Goal: Information Seeking & Learning: Learn about a topic

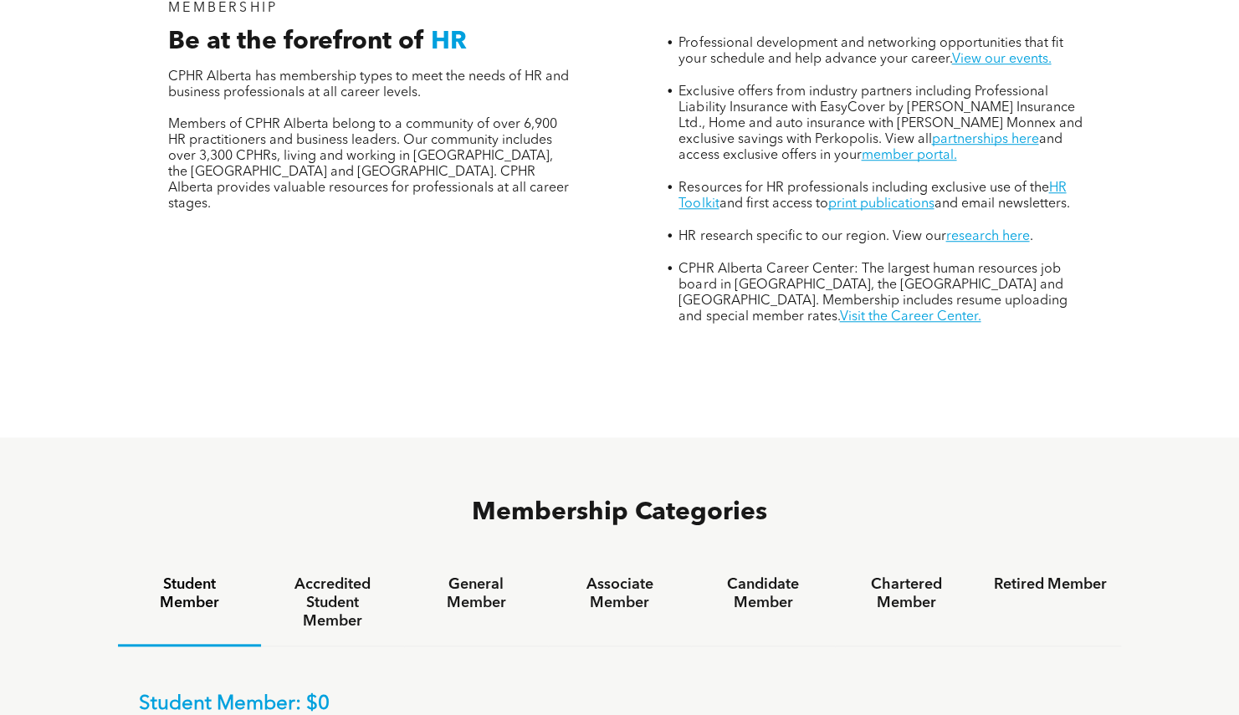
scroll to position [658, 0]
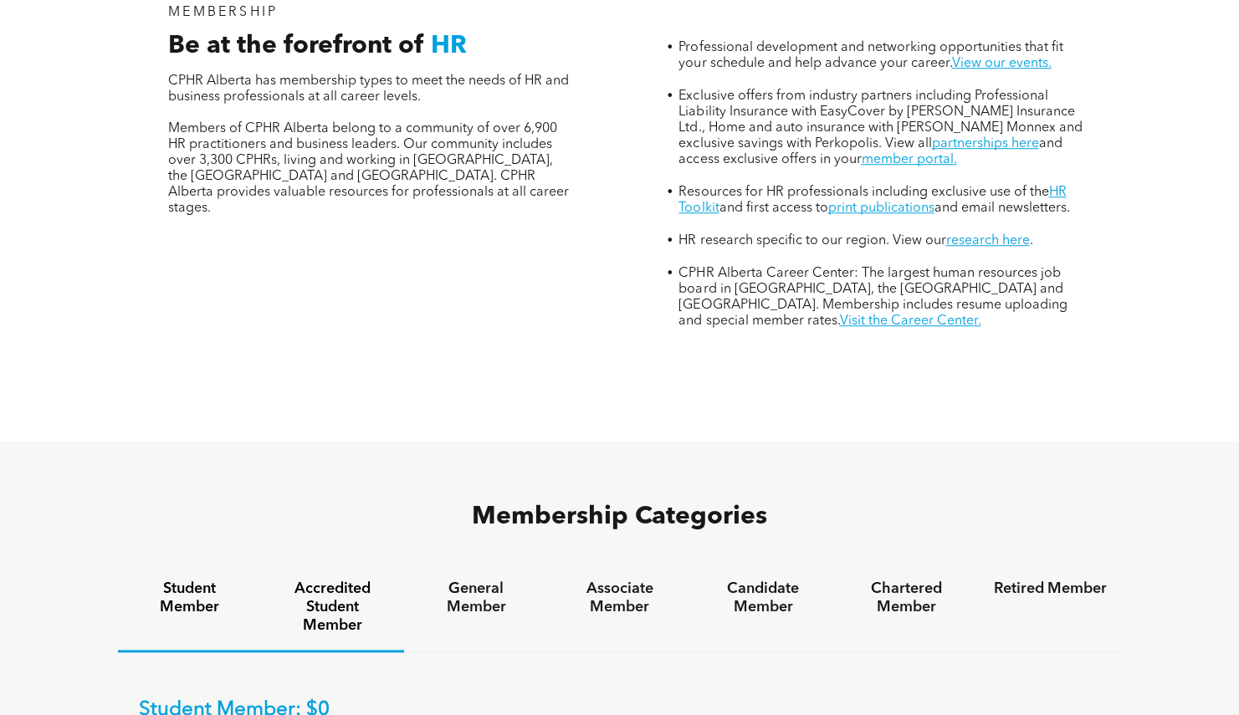
click at [348, 580] on h4 "Accredited Student Member" at bounding box center [332, 607] width 113 height 55
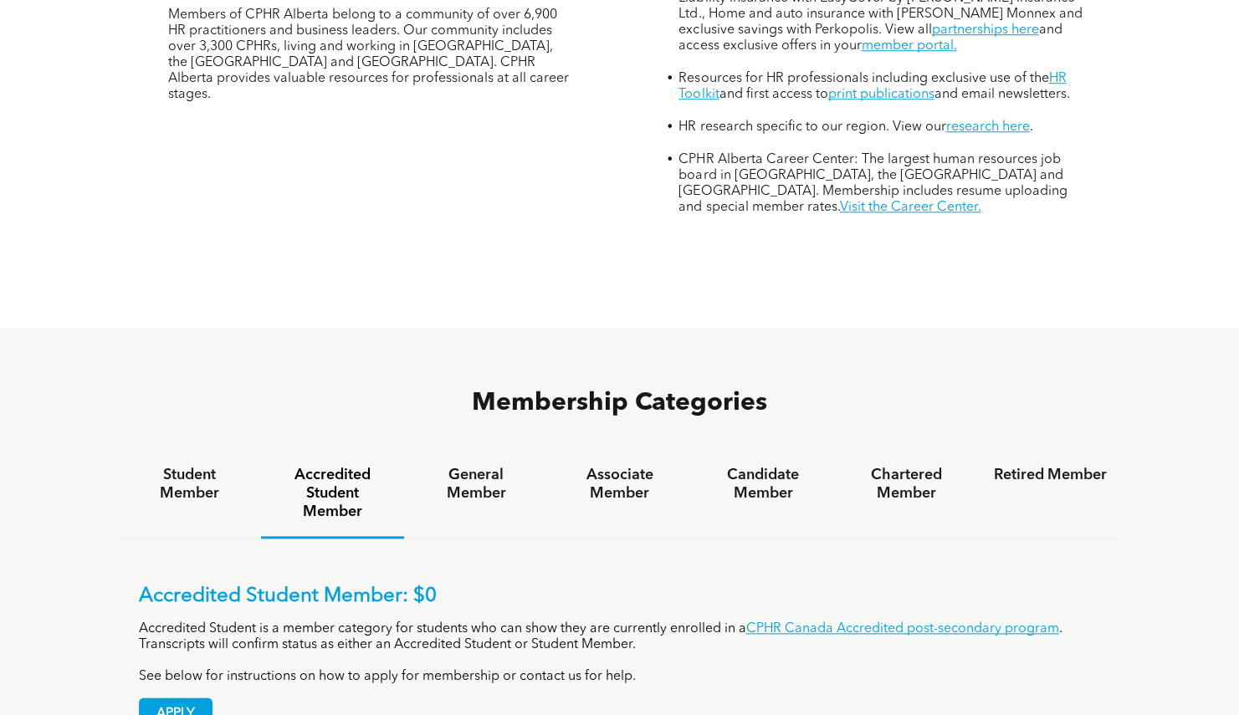
scroll to position [767, 0]
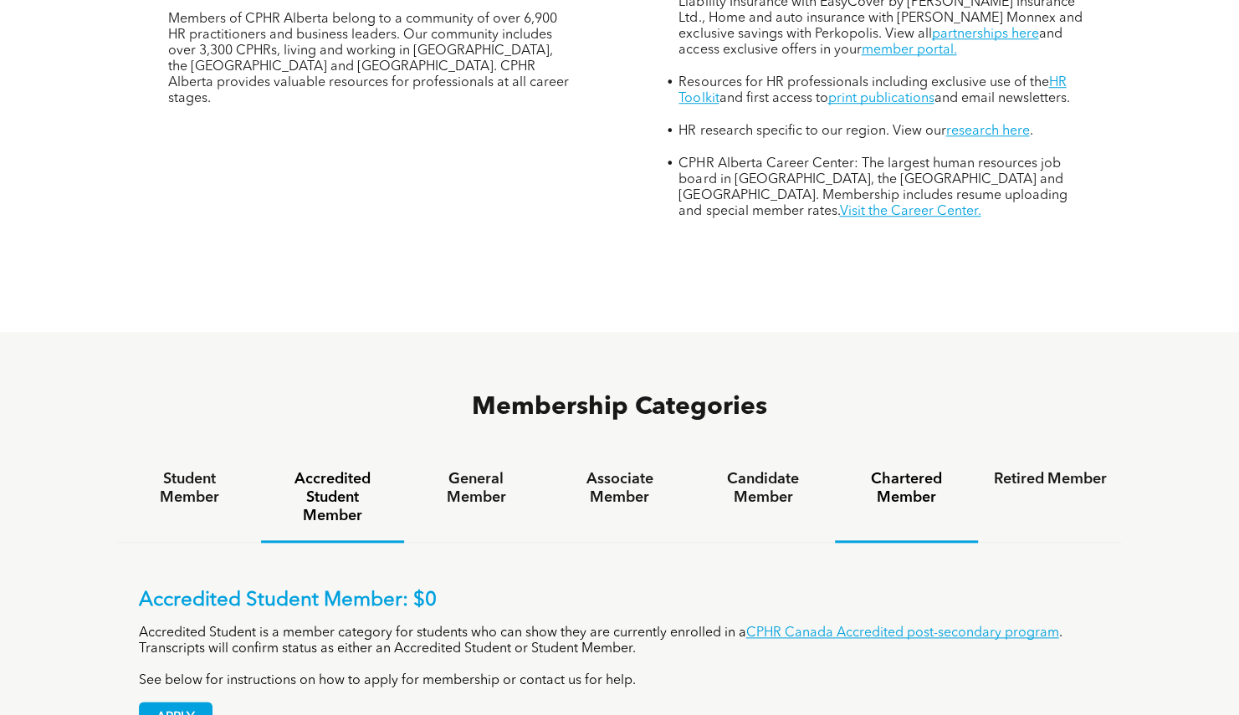
click at [891, 470] on h4 "Chartered Member" at bounding box center [906, 488] width 113 height 37
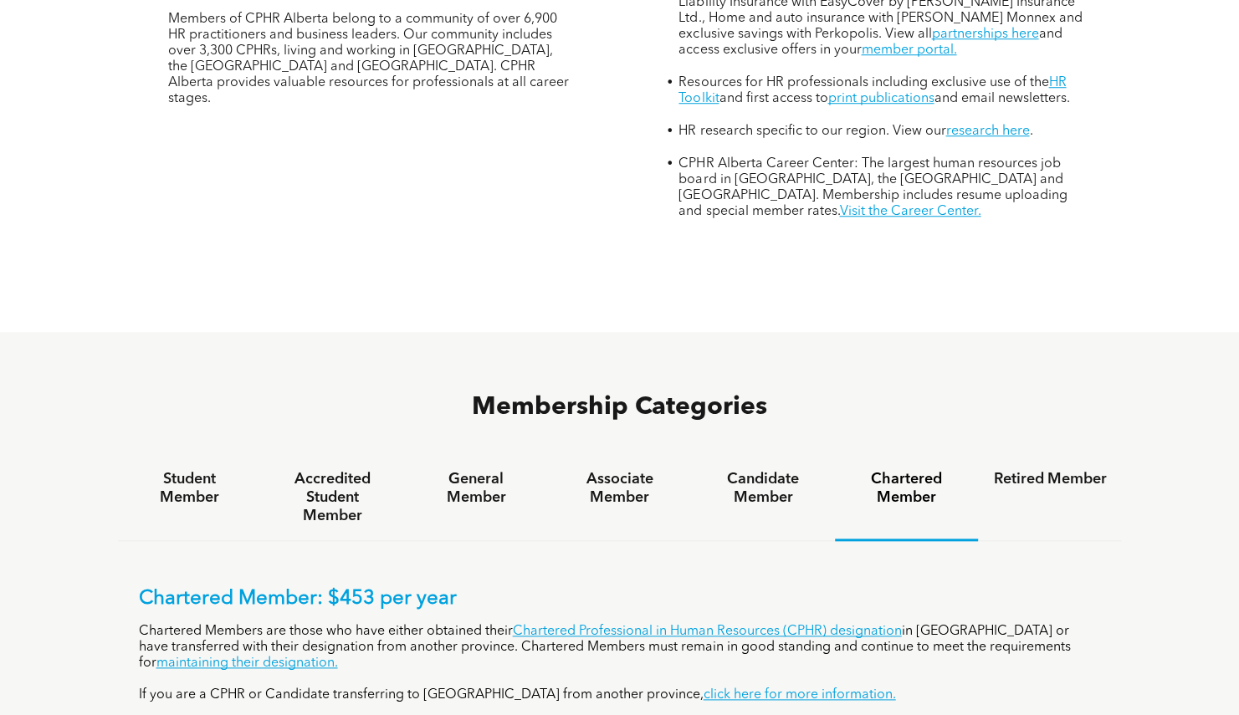
scroll to position [0, 0]
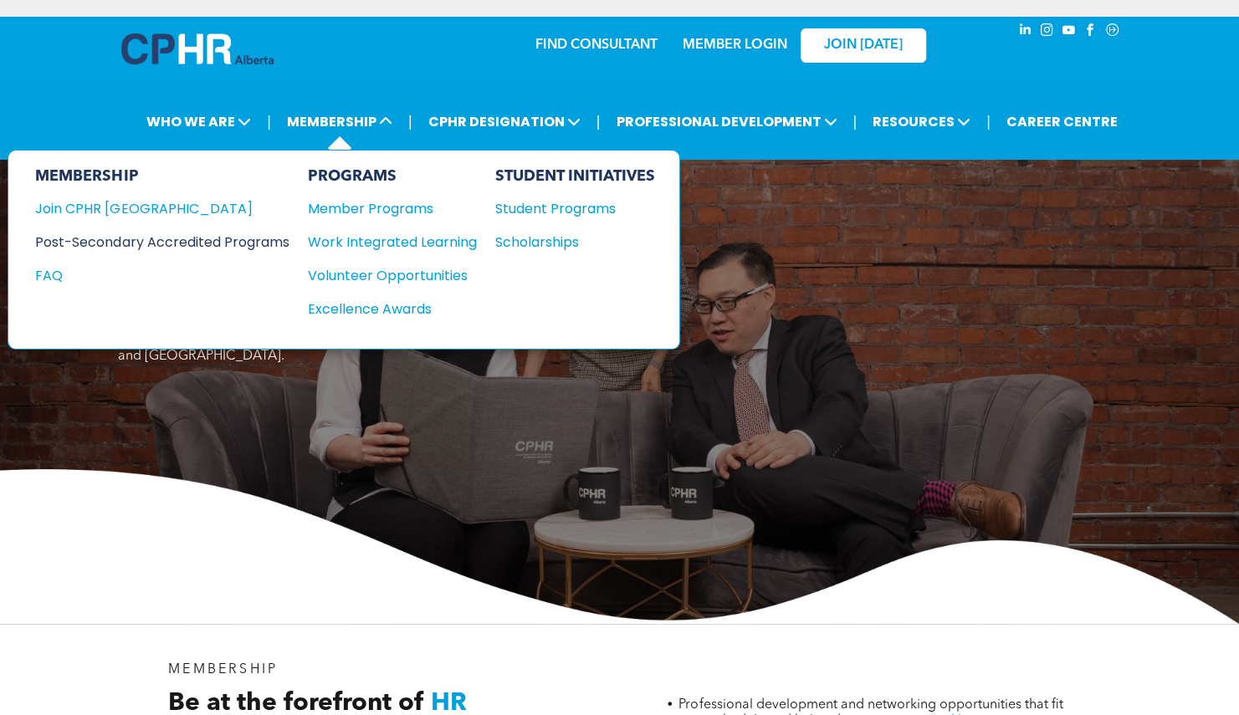
click at [228, 239] on div "Post-Secondary Accredited Programs" at bounding box center [149, 242] width 228 height 21
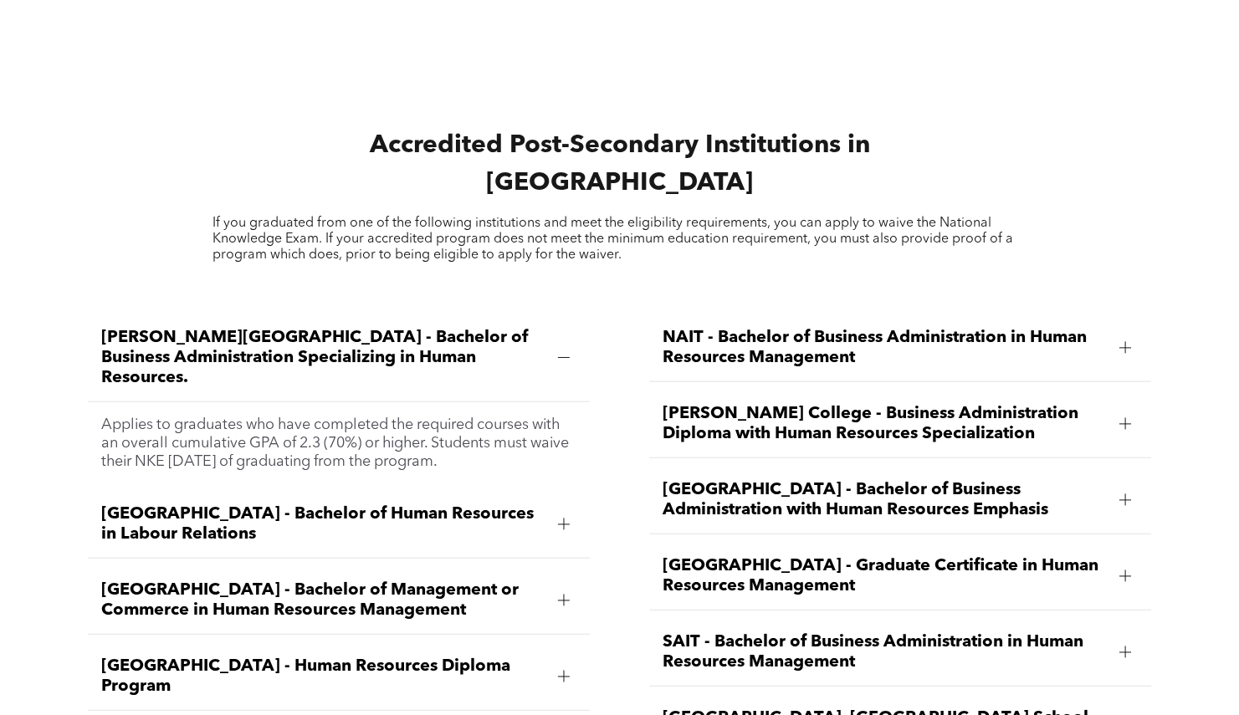
scroll to position [2154, 0]
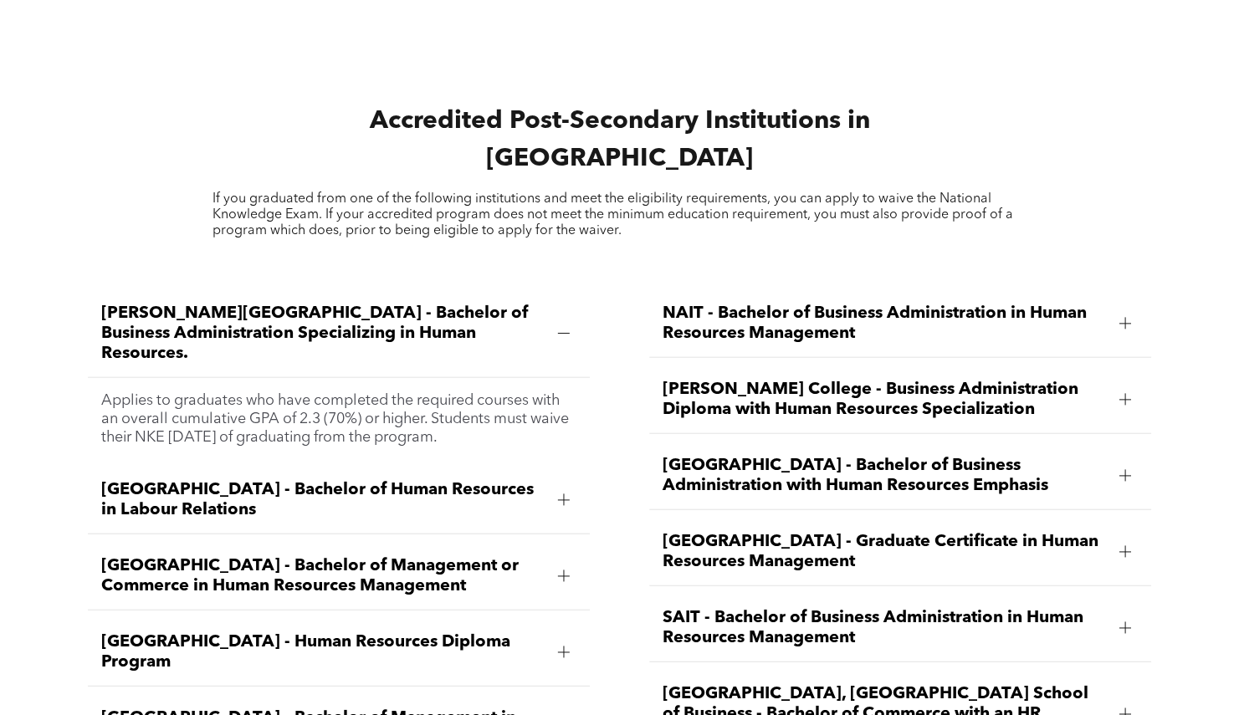
click at [1111, 366] on div "Norquest College - Business Administration Diploma with Human Resources Special…" at bounding box center [900, 400] width 502 height 68
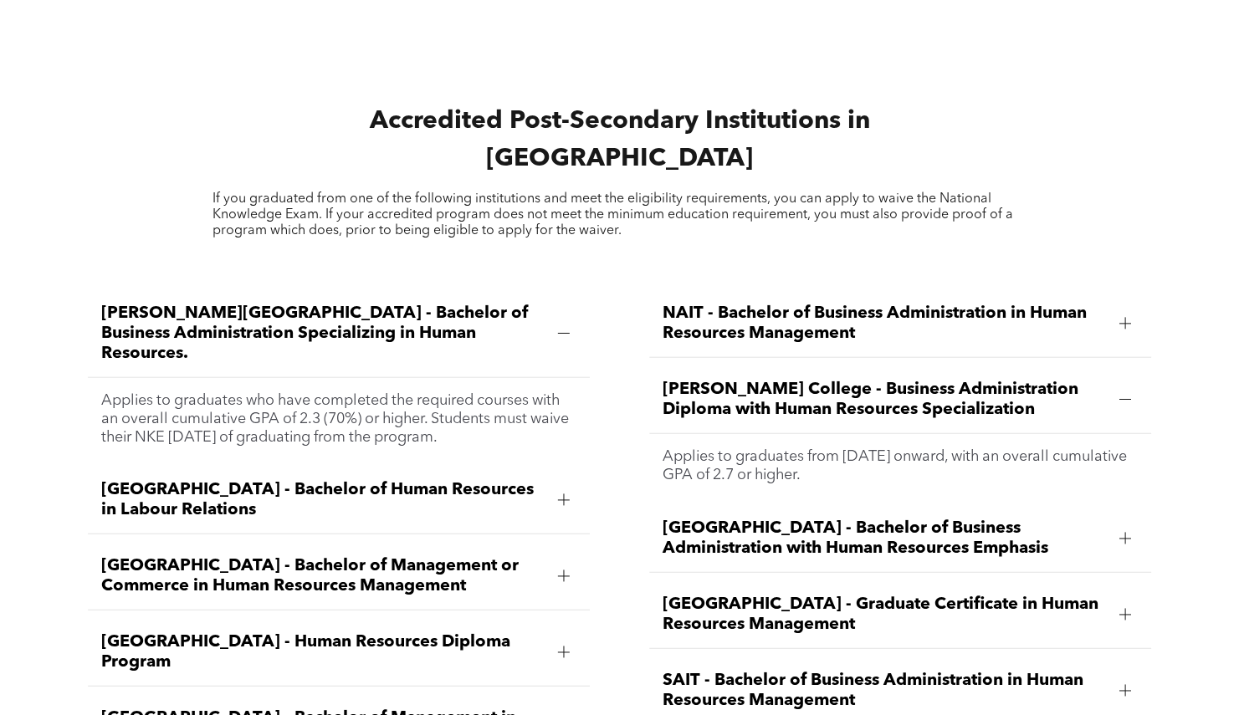
click at [1111, 366] on div "Norquest College - Business Administration Diploma with Human Resources Special…" at bounding box center [900, 400] width 502 height 68
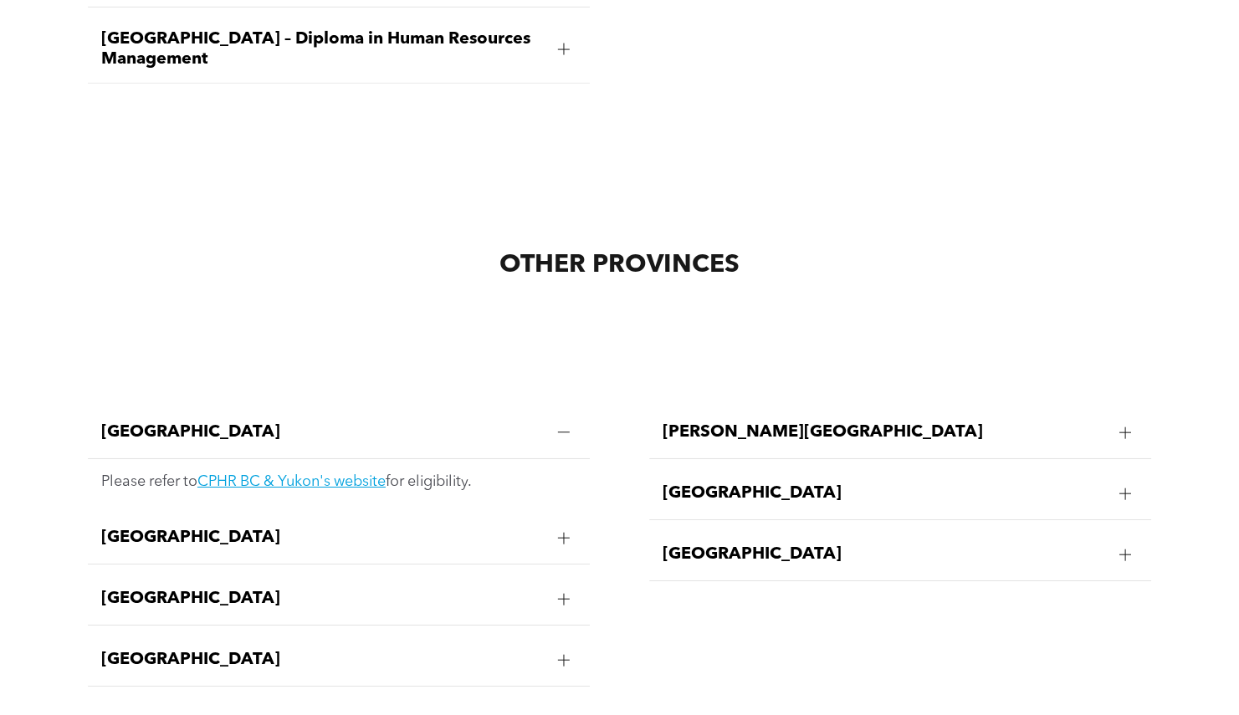
scroll to position [3031, 0]
